Goal: Transaction & Acquisition: Register for event/course

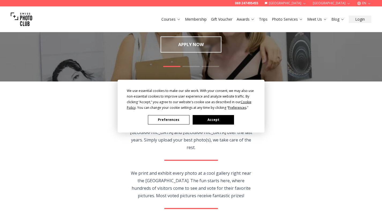
scroll to position [57, 0]
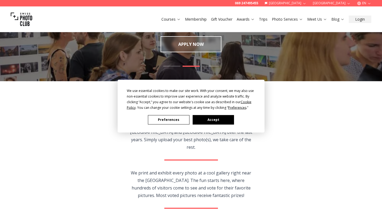
click at [213, 119] on button "Accept" at bounding box center [213, 119] width 41 height 9
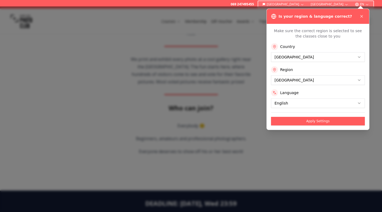
scroll to position [173, 0]
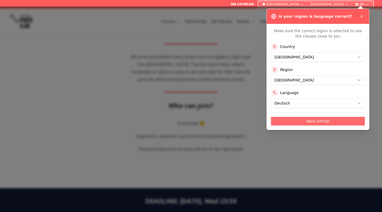
click at [311, 124] on button "Apply Settings" at bounding box center [318, 121] width 94 height 9
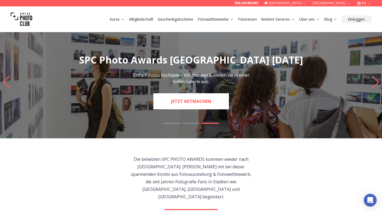
click at [185, 105] on link "JETZT MITMACHEN" at bounding box center [192, 101] width 76 height 16
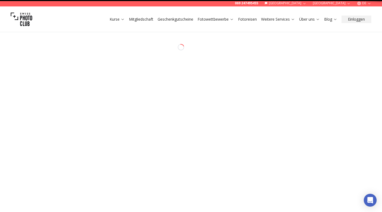
select select "*******"
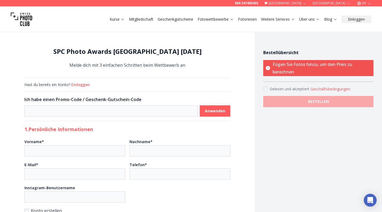
click at [25, 14] on img at bounding box center [21, 19] width 21 height 21
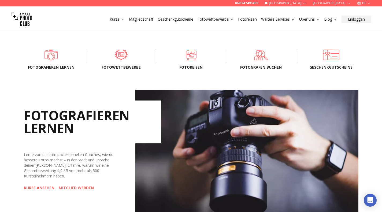
scroll to position [167, 0]
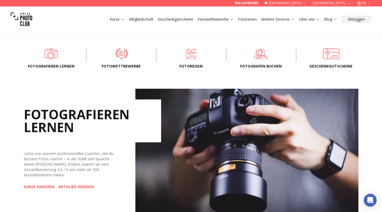
click at [126, 56] on span at bounding box center [121, 54] width 53 height 16
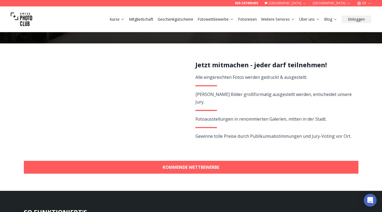
scroll to position [89, 0]
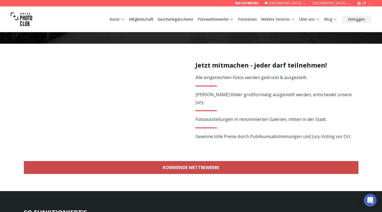
click at [198, 167] on link "KOMMENDE WETTBEWERBE" at bounding box center [191, 167] width 335 height 13
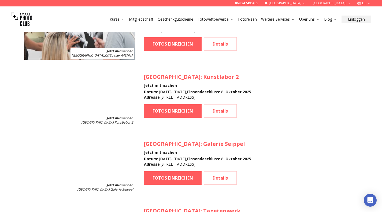
scroll to position [546, 0]
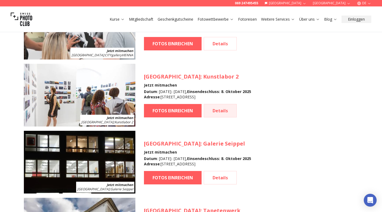
click at [221, 109] on link "Details" at bounding box center [220, 110] width 33 height 13
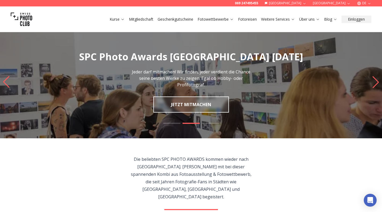
click at [27, 24] on img at bounding box center [21, 19] width 21 height 21
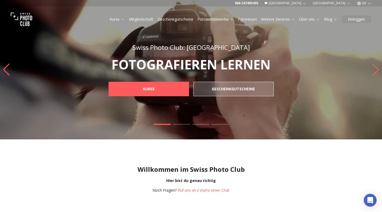
click at [253, 19] on link "Fotoreisen" at bounding box center [247, 19] width 19 height 5
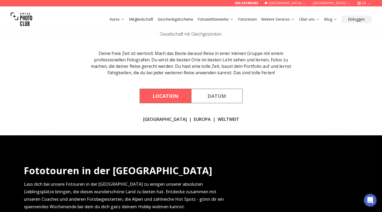
scroll to position [41, 0]
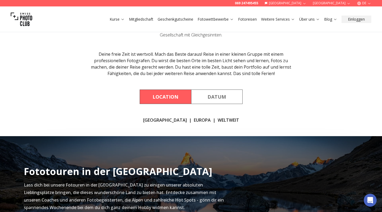
click at [194, 120] on link "EUROPA" at bounding box center [202, 120] width 17 height 6
